Goal: Ask a question

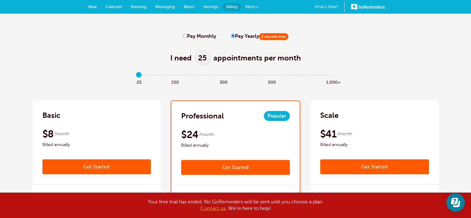
click at [251, 6] on span "More" at bounding box center [251, 6] width 10 height 5
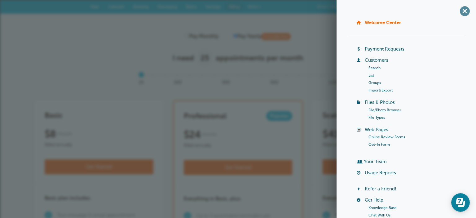
click at [460, 10] on span "+" at bounding box center [465, 11] width 14 height 14
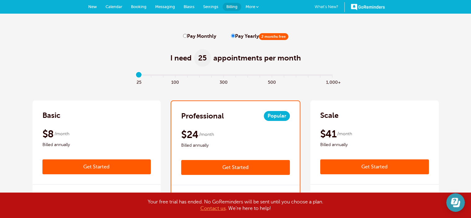
click at [455, 203] on icon "Open Learn | Contact Us" at bounding box center [454, 201] width 7 height 7
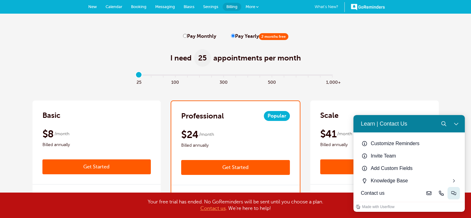
click at [455, 193] on icon "Live-chat" at bounding box center [454, 193] width 5 height 5
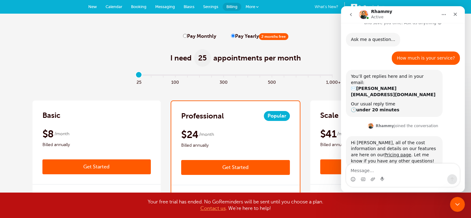
scroll to position [20, 0]
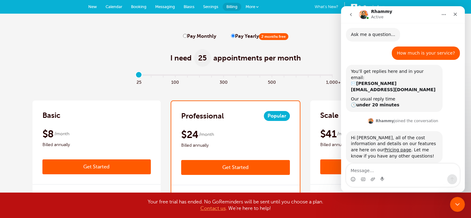
click at [410, 170] on textarea "Message…" at bounding box center [403, 169] width 113 height 11
type textarea "how do I utilize a free trial?"
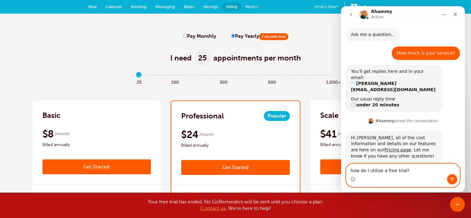
click at [454, 179] on icon "Send a message…" at bounding box center [452, 179] width 5 height 5
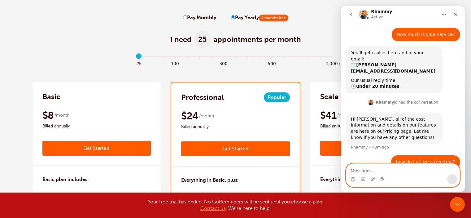
scroll to position [0, 0]
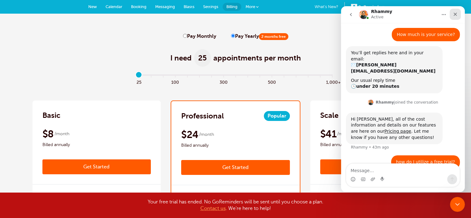
click at [457, 16] on icon "Close" at bounding box center [455, 14] width 5 height 5
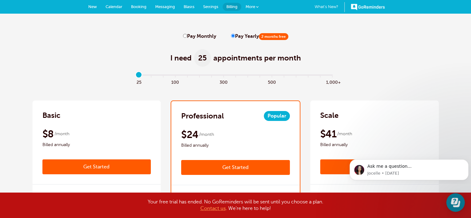
click at [365, 7] on link "GoReminders" at bounding box center [368, 7] width 34 height 14
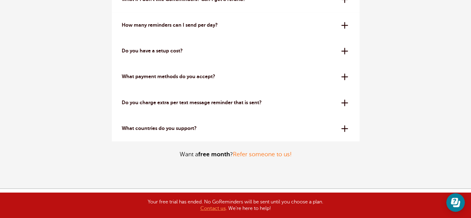
scroll to position [1998, 0]
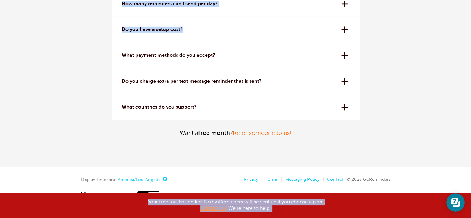
drag, startPoint x: 470, startPoint y: 201, endPoint x: 458, endPoint y: 31, distance: 171.2
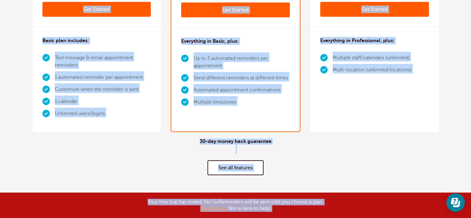
scroll to position [0, 0]
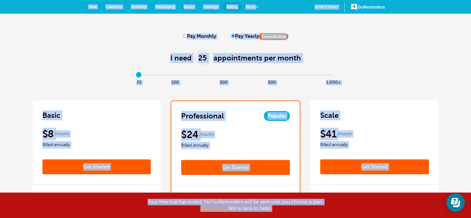
click at [372, 4] on link "GoReminders" at bounding box center [368, 7] width 34 height 14
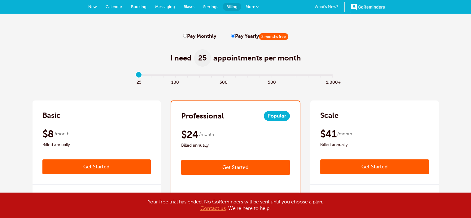
click at [372, 4] on link "GoReminders" at bounding box center [368, 7] width 34 height 14
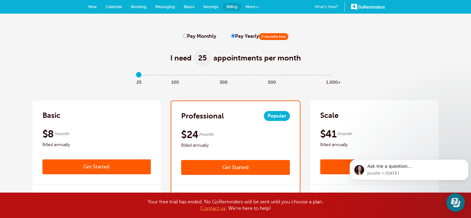
click at [252, 5] on span "More" at bounding box center [251, 6] width 10 height 5
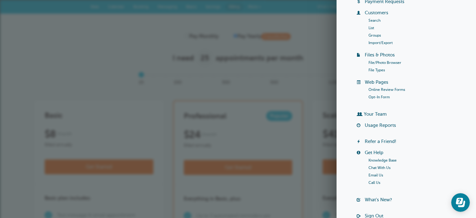
scroll to position [81, 0]
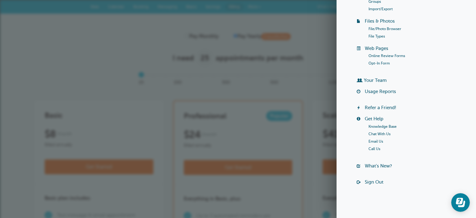
click at [377, 181] on link "Sign Out" at bounding box center [374, 181] width 19 height 5
